Goal: Check status: Check status

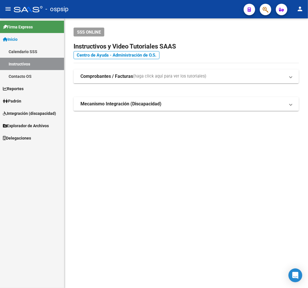
click at [40, 87] on link "Reportes" at bounding box center [32, 88] width 64 height 12
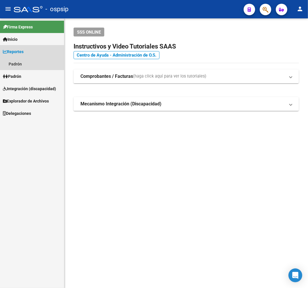
click at [41, 56] on link "Reportes" at bounding box center [32, 51] width 64 height 12
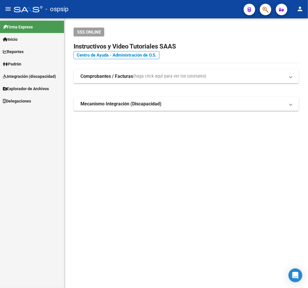
click at [41, 56] on link "Reportes" at bounding box center [32, 51] width 64 height 12
click at [46, 71] on link "Padrón" at bounding box center [32, 76] width 64 height 12
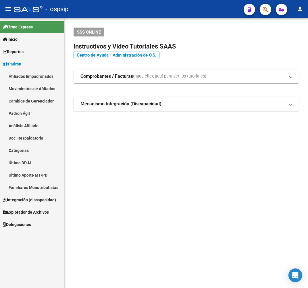
drag, startPoint x: 193, startPoint y: 160, endPoint x: 179, endPoint y: 166, distance: 15.5
click at [193, 162] on mat-sidenav-content "SSS ONLINE Instructivos y Video Tutoriales SAAS Centro de Ayuda - Administració…" at bounding box center [185, 153] width 243 height 270
click at [38, 62] on link "Padrón" at bounding box center [32, 64] width 64 height 12
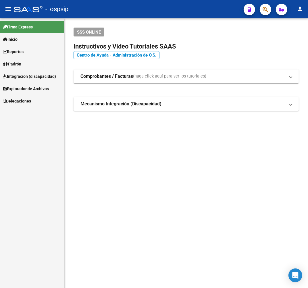
click at [38, 62] on link "Padrón" at bounding box center [32, 64] width 64 height 12
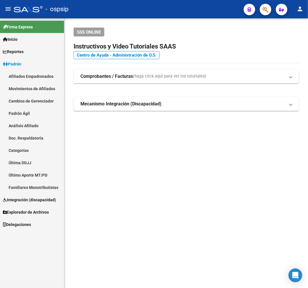
click at [40, 77] on link "Afiliados Empadronados" at bounding box center [32, 76] width 64 height 12
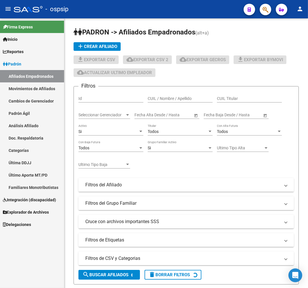
click at [46, 88] on link "Movimientos de Afiliados" at bounding box center [32, 88] width 64 height 12
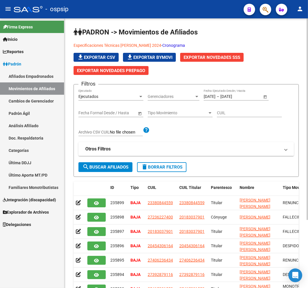
click at [171, 44] on link "Cronograma" at bounding box center [173, 45] width 23 height 5
click at [25, 75] on link "Afiliados Empadronados" at bounding box center [32, 76] width 64 height 12
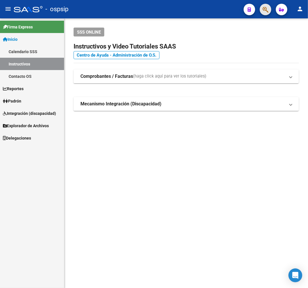
click at [260, 8] on button "button" at bounding box center [264, 9] width 11 height 11
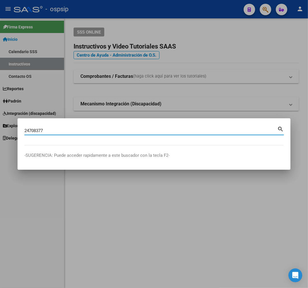
type input "24708377"
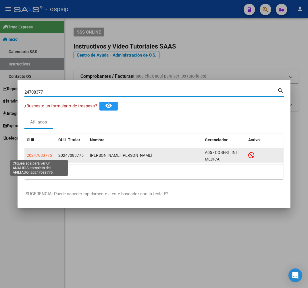
click at [44, 156] on span "20247083775" at bounding box center [39, 155] width 25 height 5
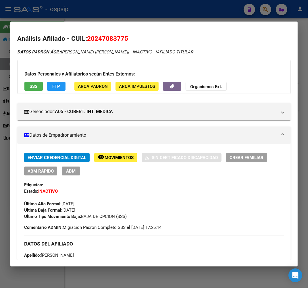
click at [117, 158] on span "Movimientos" at bounding box center [118, 157] width 29 height 5
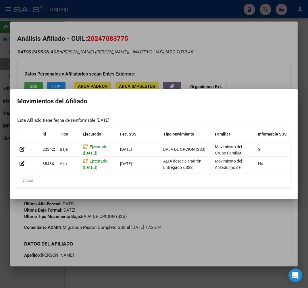
click at [211, 217] on div at bounding box center [154, 144] width 308 height 288
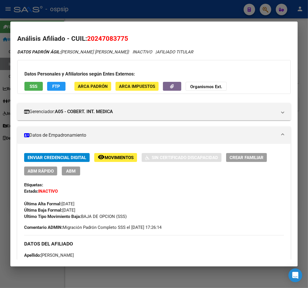
click at [53, 87] on span "FTP" at bounding box center [57, 86] width 8 height 5
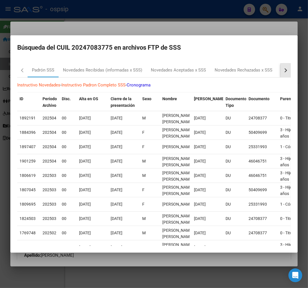
click at [281, 71] on button "button" at bounding box center [285, 70] width 10 height 14
click at [282, 71] on button "button" at bounding box center [285, 70] width 10 height 14
click at [245, 73] on div "RG Bajas Diarias" at bounding box center [255, 70] width 40 height 14
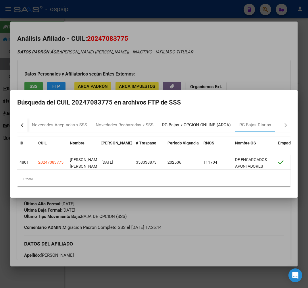
click at [202, 122] on div "RG Bajas x OPCION ONLINE (ARCA)" at bounding box center [196, 125] width 69 height 7
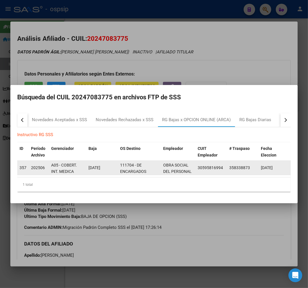
scroll to position [7, 0]
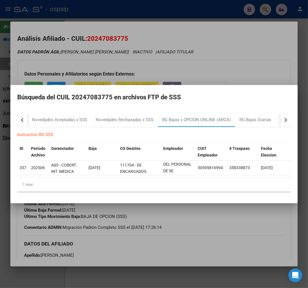
click at [224, 242] on div at bounding box center [154, 144] width 308 height 288
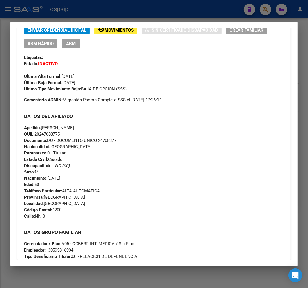
scroll to position [127, 0]
click at [121, 11] on div at bounding box center [154, 144] width 308 height 288
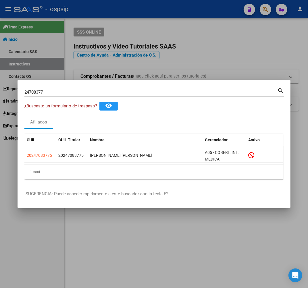
click at [121, 11] on div at bounding box center [154, 144] width 308 height 288
